Goal: Task Accomplishment & Management: Use online tool/utility

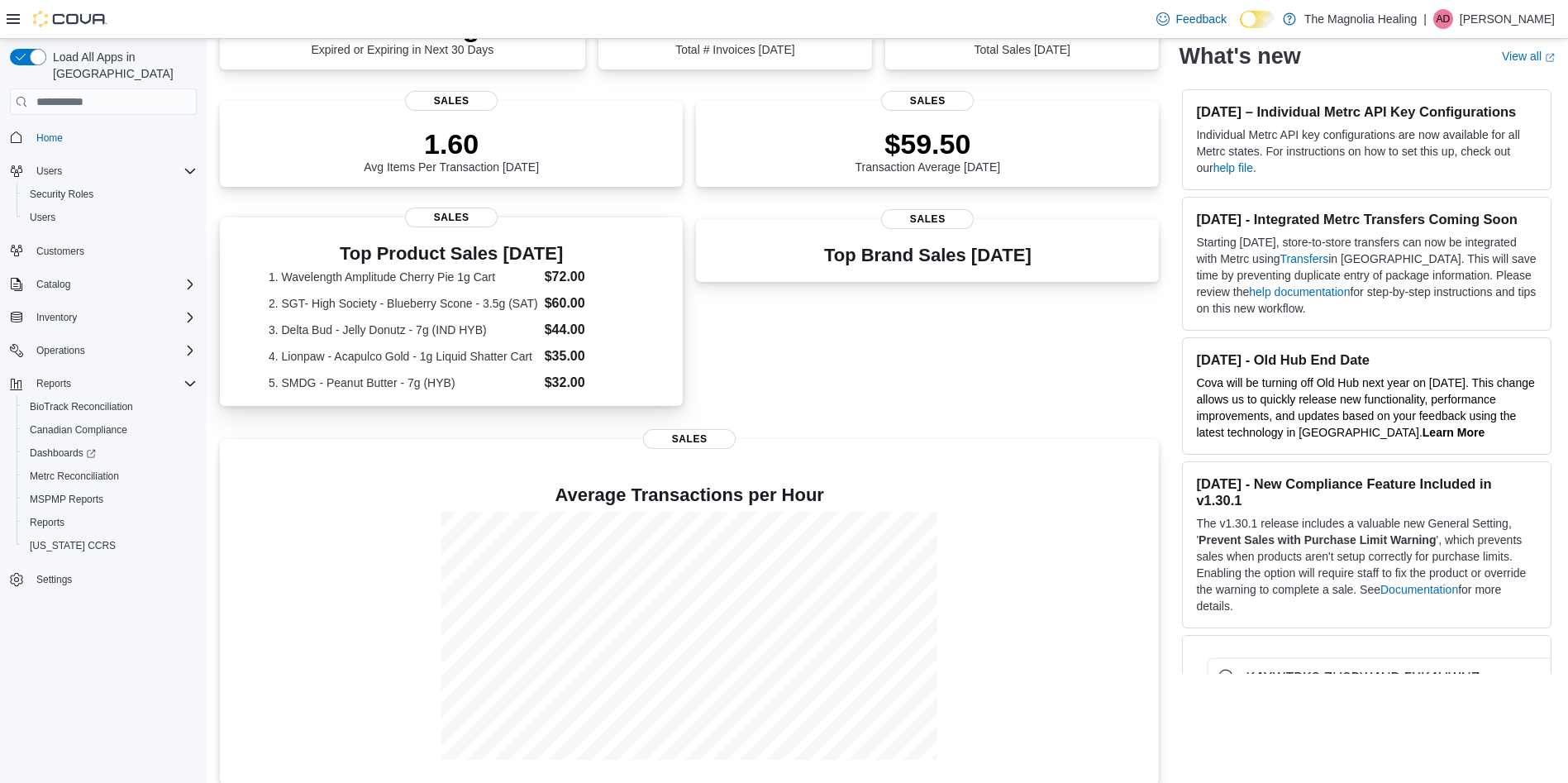
scroll to position [321, 0]
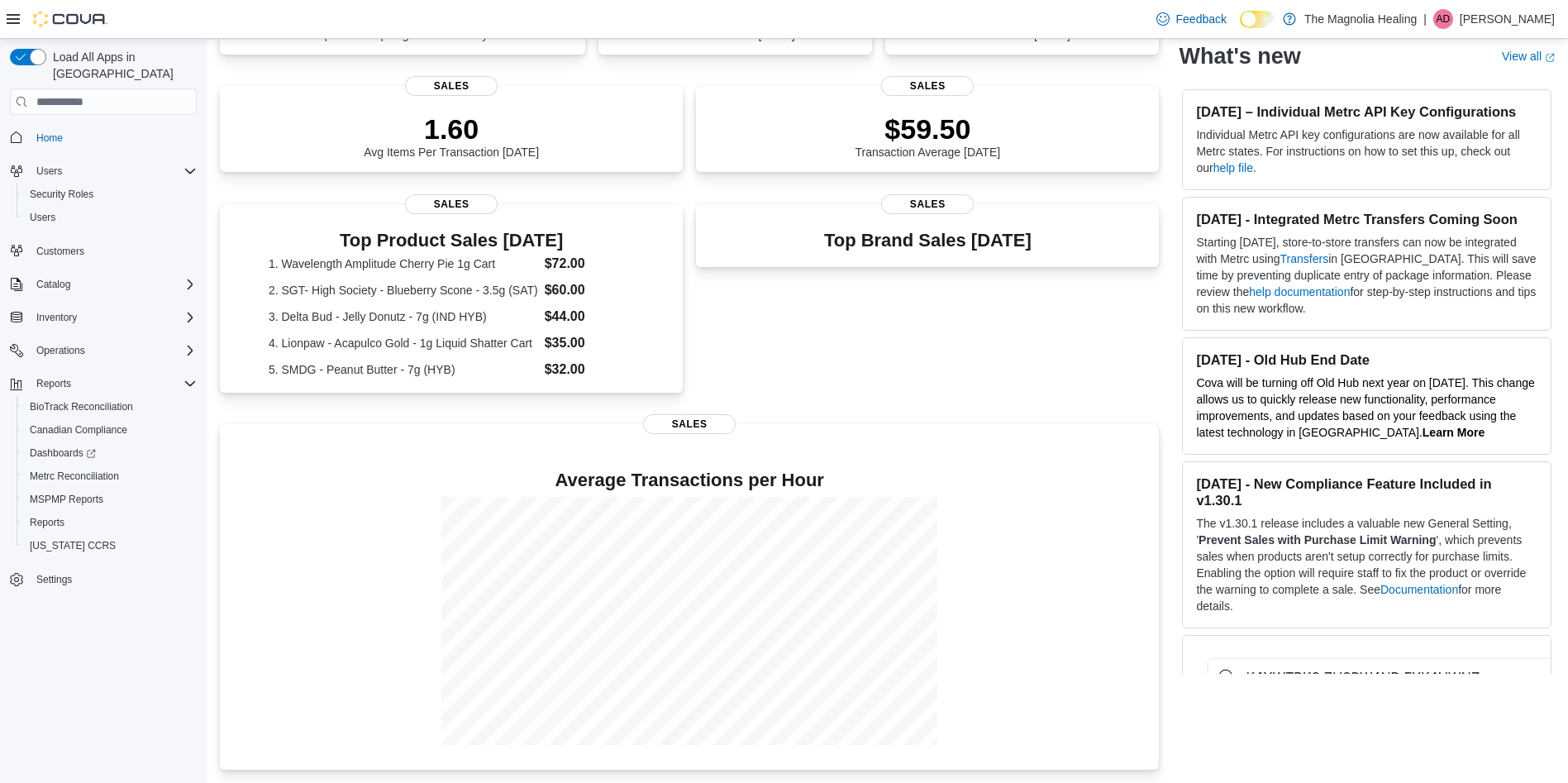
click at [174, 610] on nav "Home Users Security Roles Users Customers Catalog Inventory Operations Reports …" at bounding box center [104, 376] width 187 height 516
click at [801, 371] on div "Top Brand Sales Today Sales" at bounding box center [927, 304] width 463 height 200
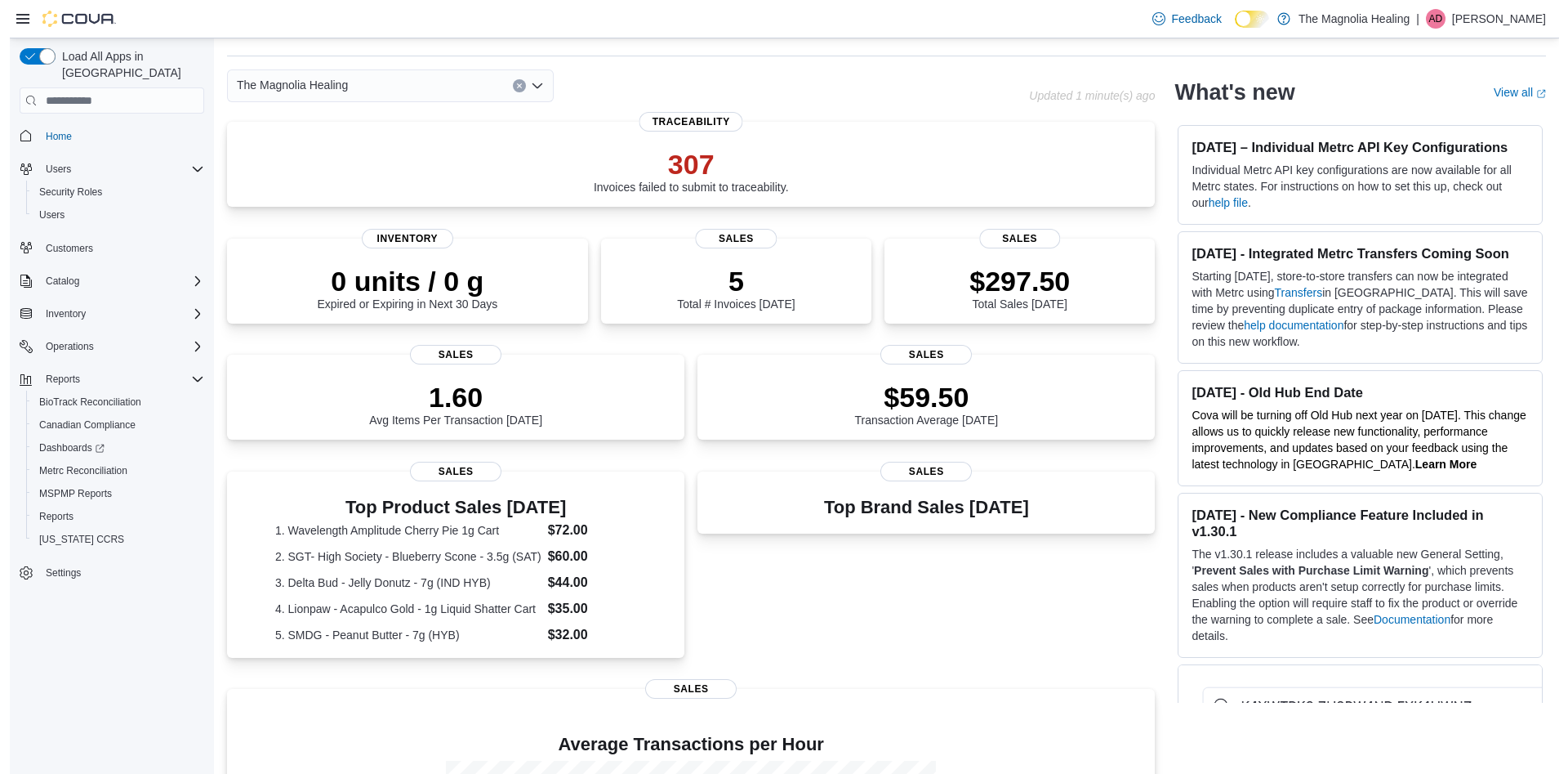
scroll to position [0, 0]
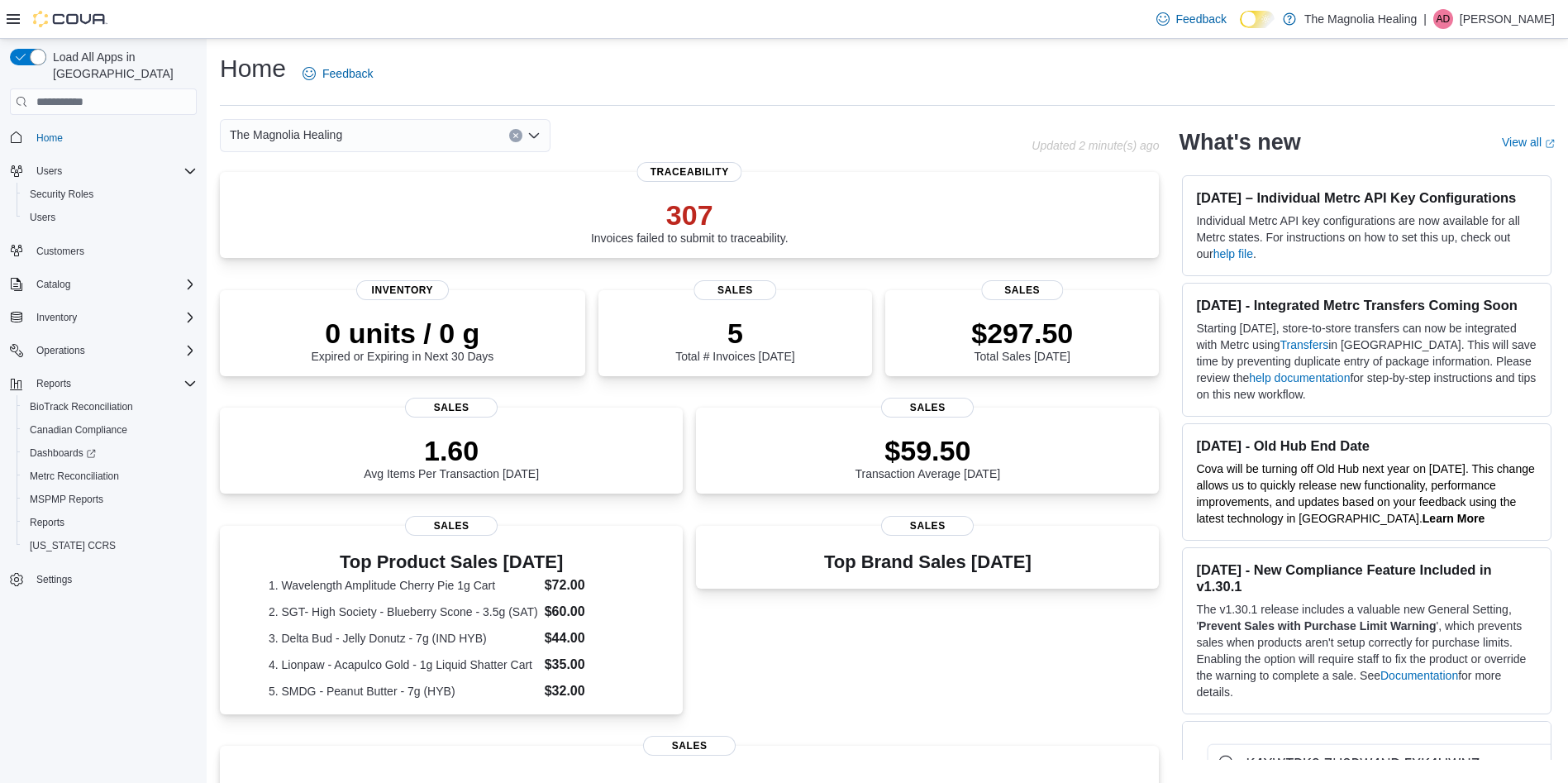
click at [88, 303] on div "Inventory" at bounding box center [104, 318] width 187 height 29
click at [55, 310] on span "Inventory" at bounding box center [57, 318] width 40 height 20
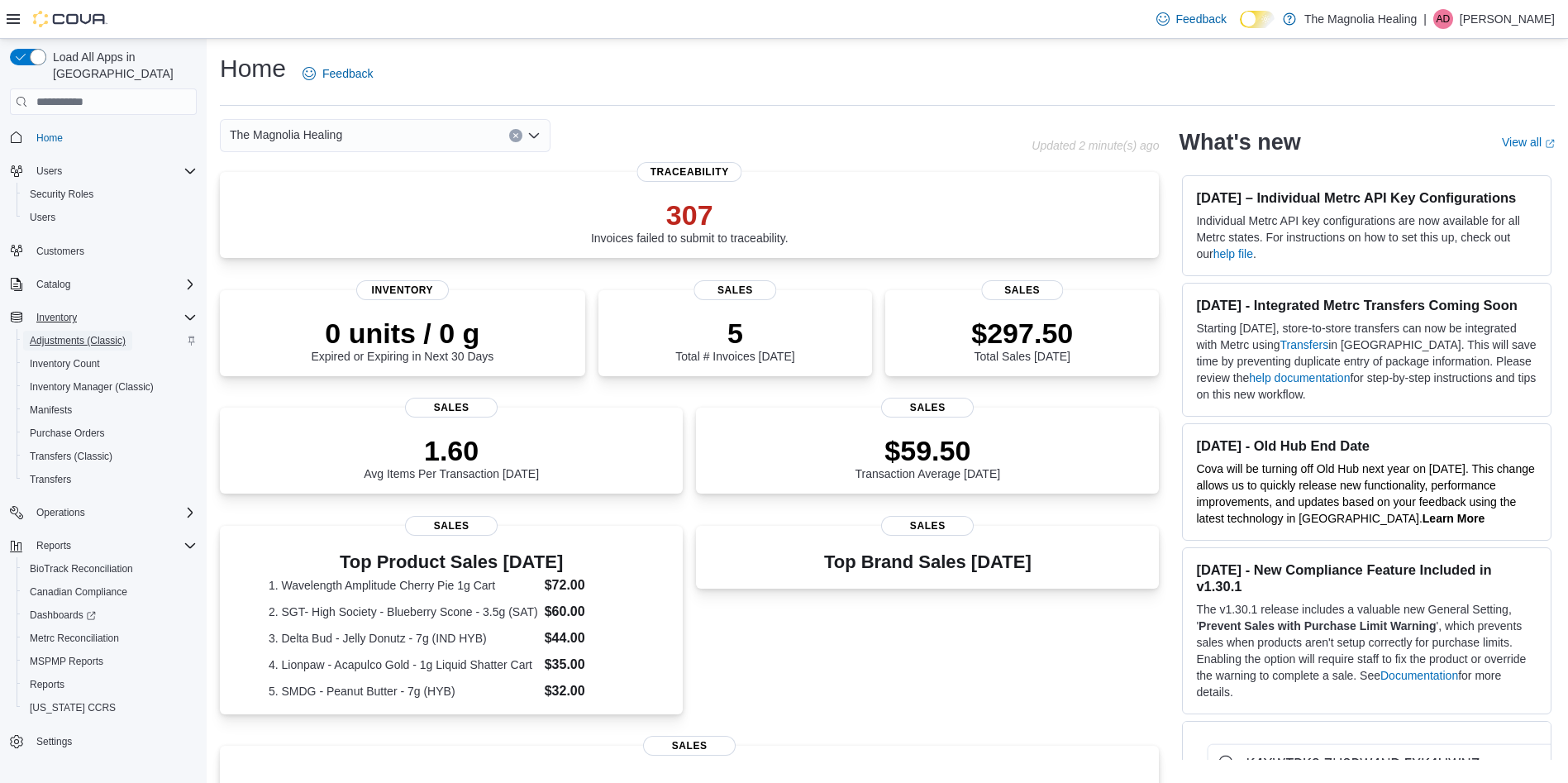
click at [82, 334] on span "Adjustments (Classic)" at bounding box center [77, 341] width 95 height 13
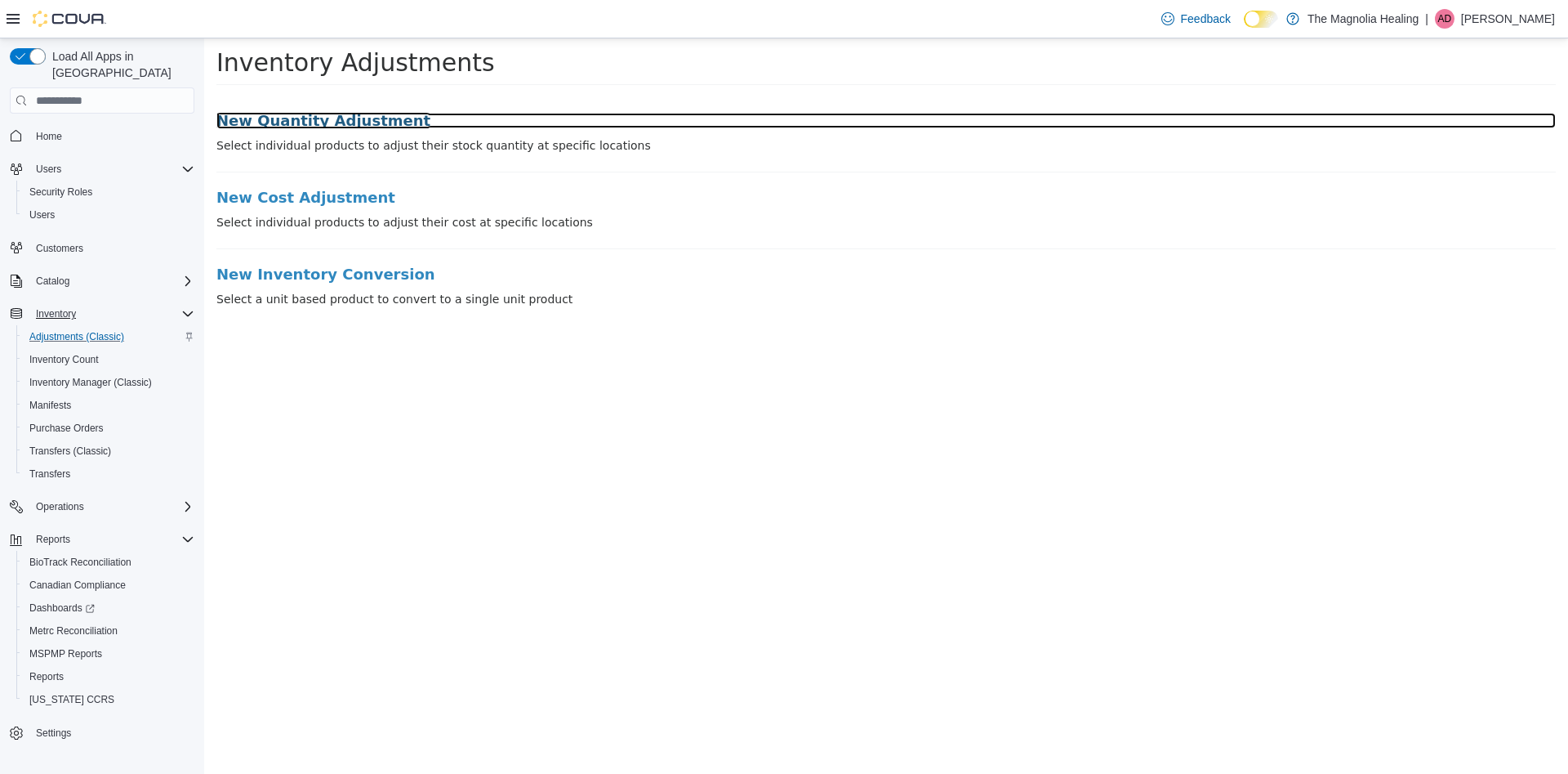
click at [349, 119] on h3 "New Quantity Adjustment" at bounding box center [886, 121] width 1339 height 16
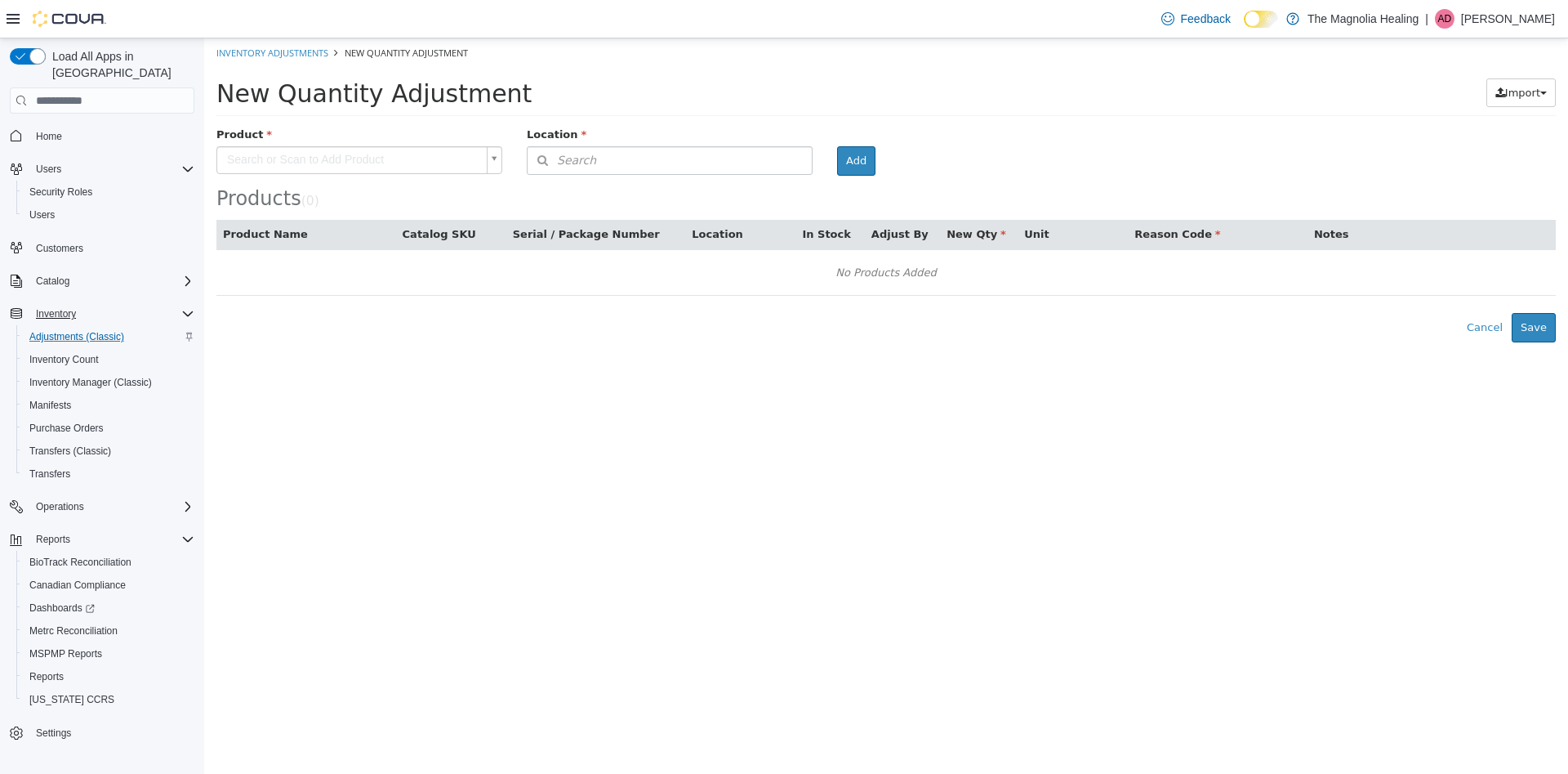
click at [390, 162] on body "× Inventory Adjustments New Quantity Adjustment New Quantity Adjustment Import …" at bounding box center [886, 190] width 1364 height 304
click at [636, 342] on html "× Inventory Adjustments New Quantity Adjustment New Quantity Adjustment Import …" at bounding box center [886, 190] width 1364 height 304
